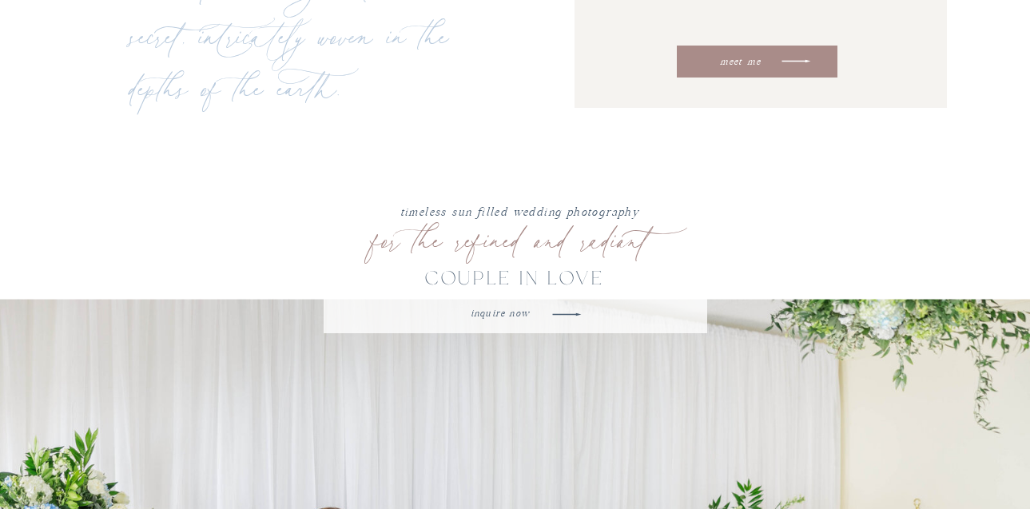
scroll to position [5761, 0]
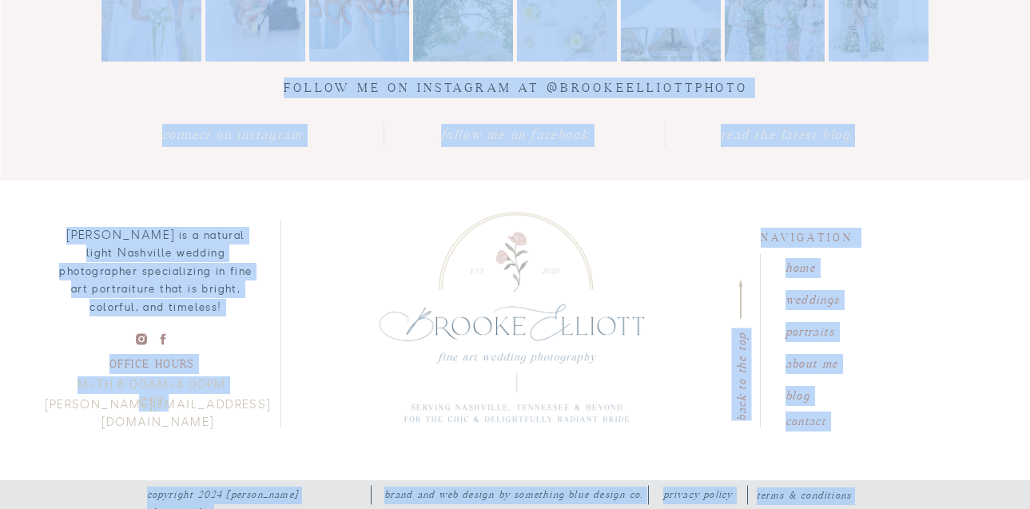
drag, startPoint x: 274, startPoint y: 406, endPoint x: 42, endPoint y: 407, distance: 231.7
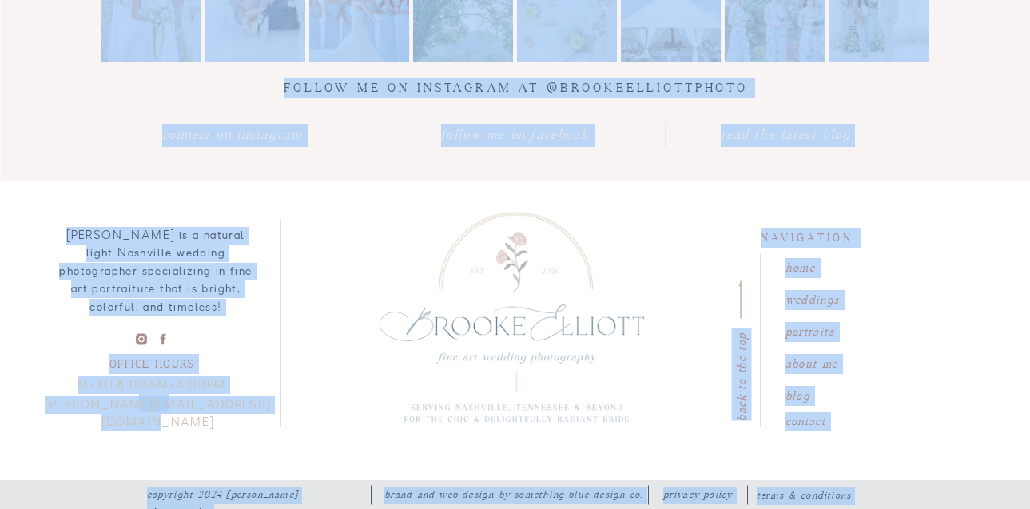
drag, startPoint x: 37, startPoint y: 407, endPoint x: 248, endPoint y: 408, distance: 211.7
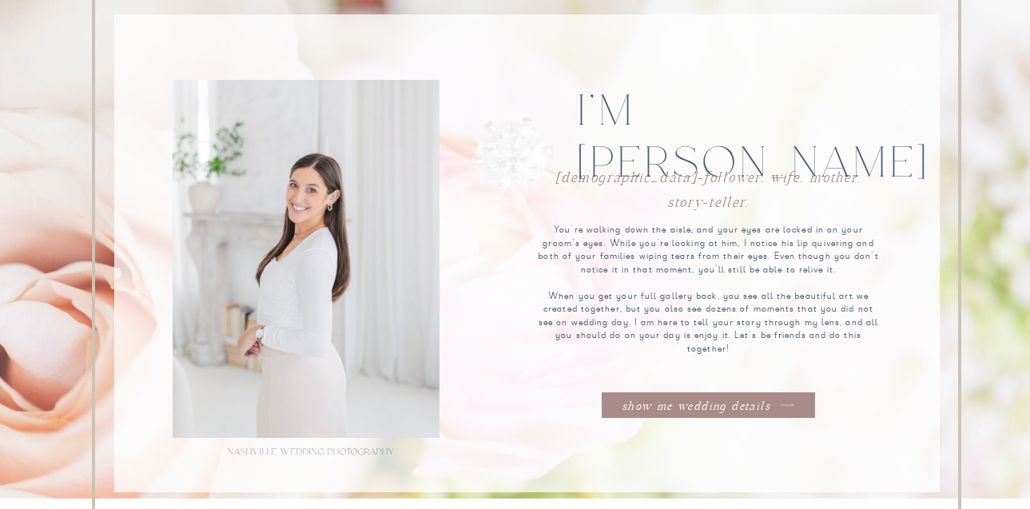
scroll to position [0, 0]
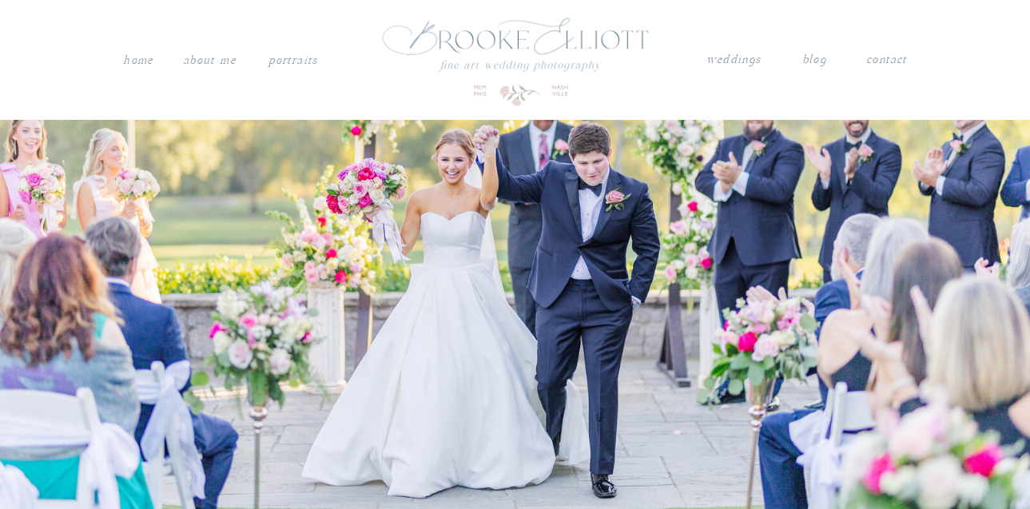
click at [214, 58] on nav "About me" at bounding box center [209, 60] width 57 height 21
click at [729, 62] on nav "weddings" at bounding box center [734, 60] width 56 height 21
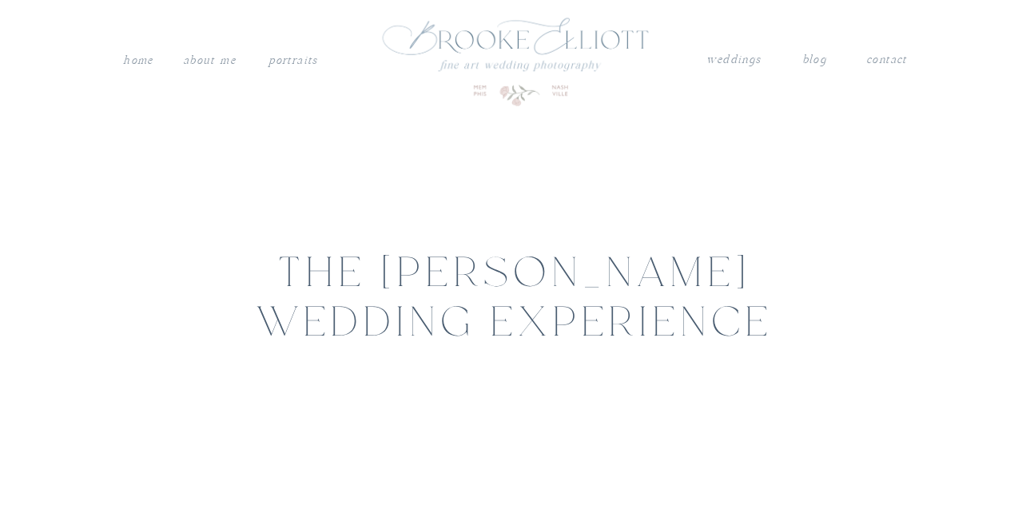
click at [729, 62] on nav "weddings" at bounding box center [734, 60] width 56 height 21
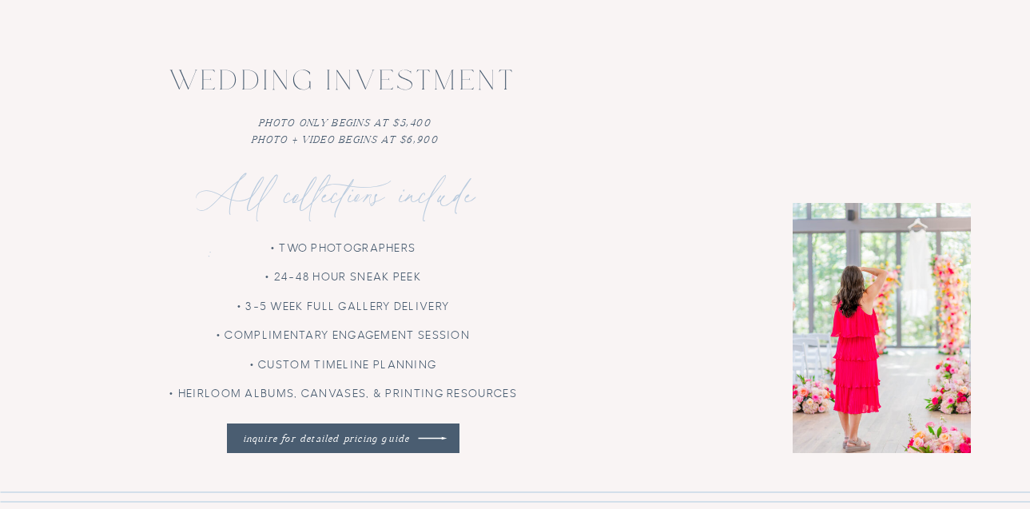
scroll to position [3796, 0]
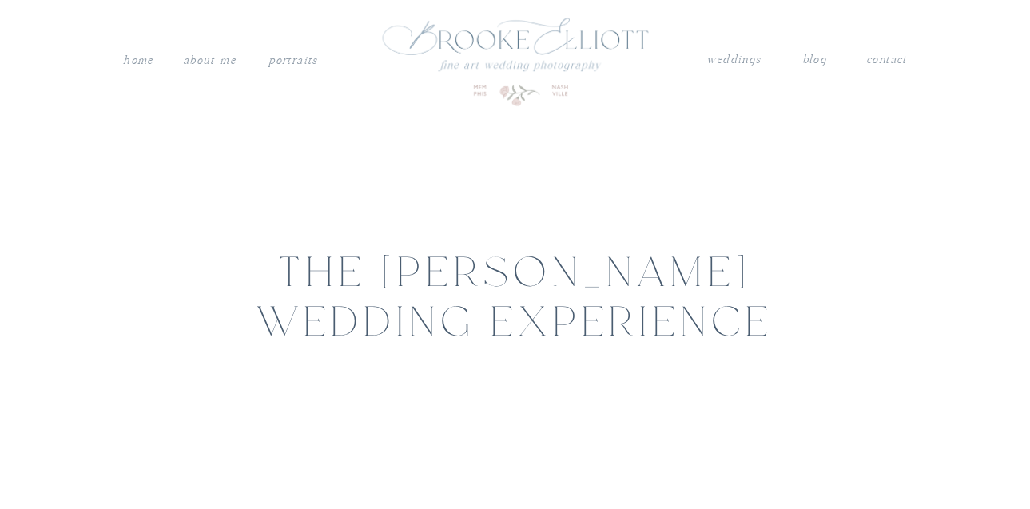
click at [503, 42] on div at bounding box center [515, 60] width 315 height 105
